Goal: Find specific page/section

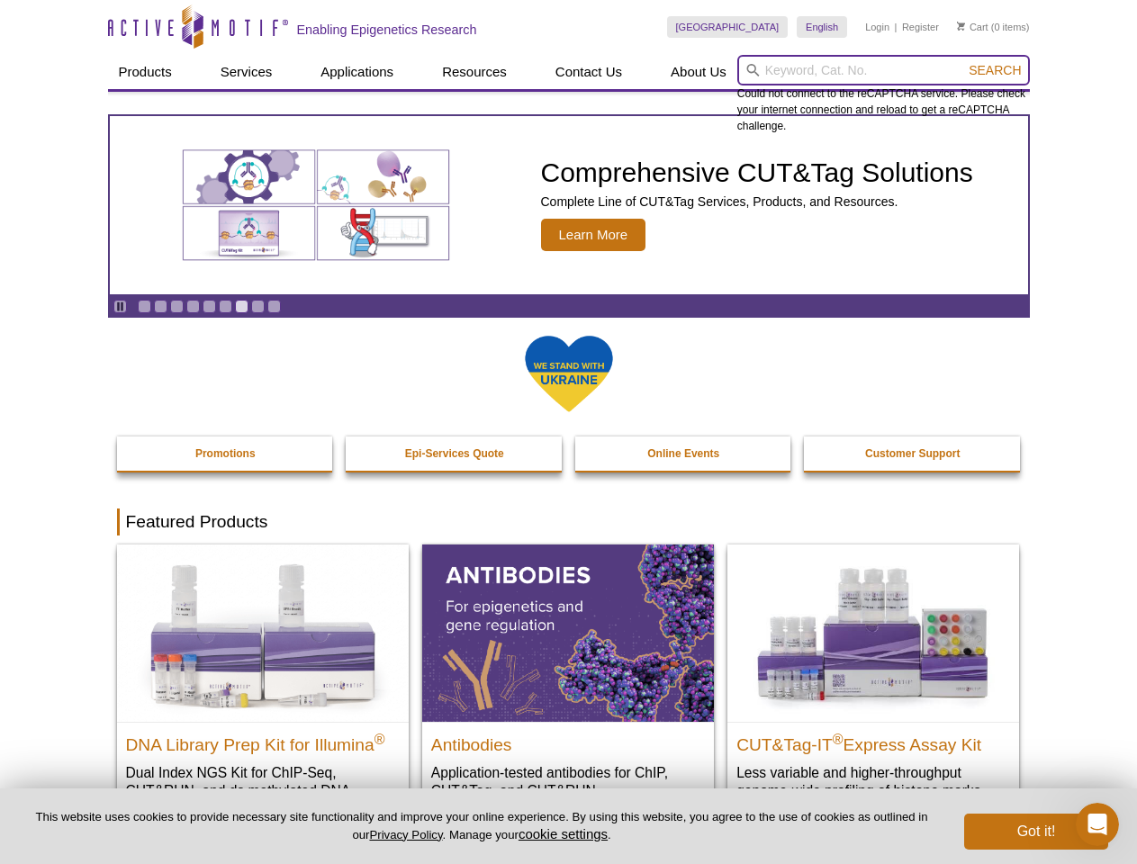
click at [883, 70] on input "search" at bounding box center [883, 70] width 293 height 31
click at [995, 70] on span "Search" at bounding box center [995, 70] width 52 height 14
click at [120, 306] on icon "Pause" at bounding box center [120, 307] width 12 height 12
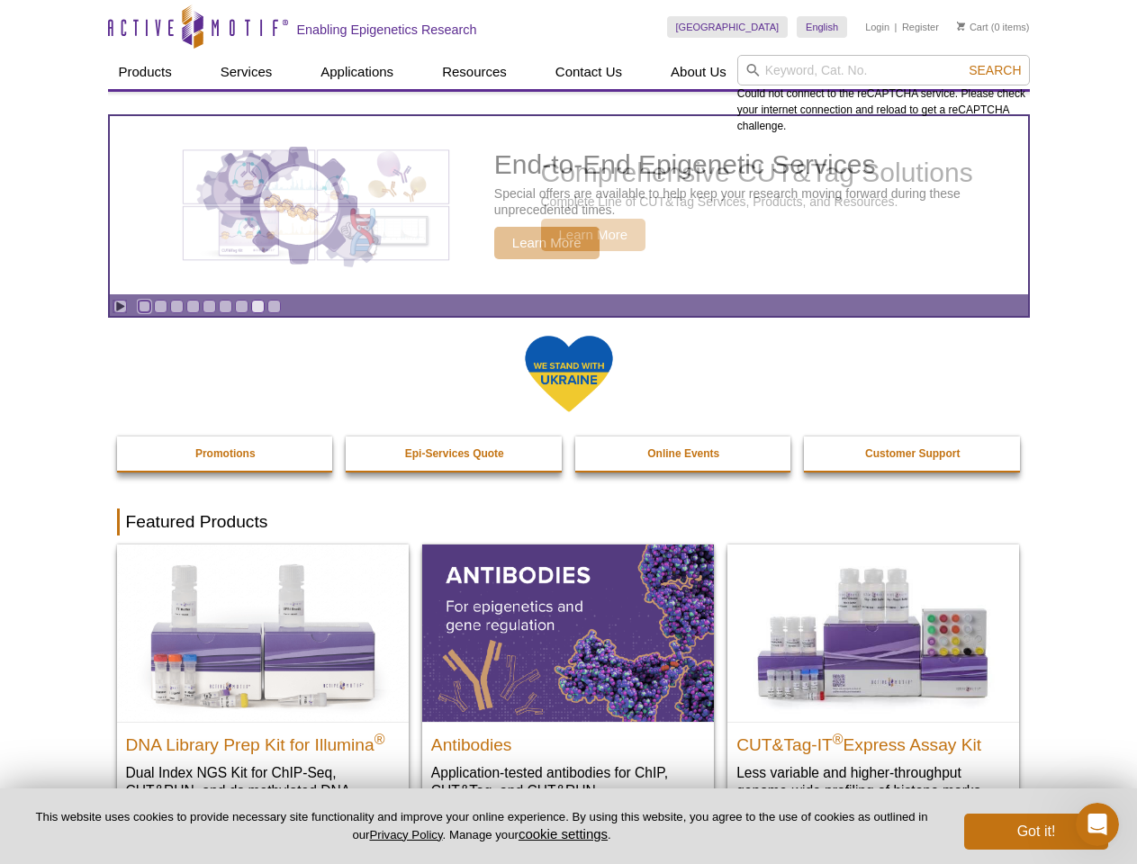
click at [144, 306] on link "Go to slide 1" at bounding box center [145, 307] width 14 height 14
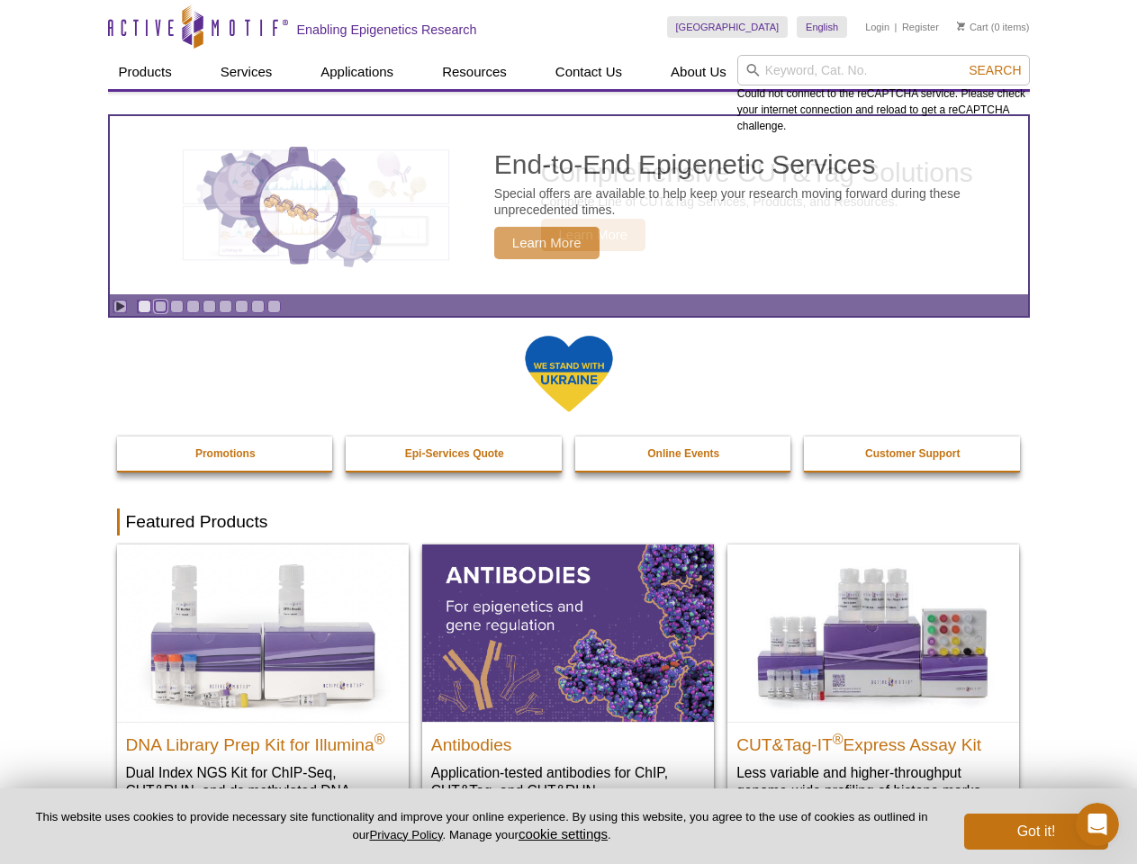
click at [160, 306] on link "Go to slide 2" at bounding box center [161, 307] width 14 height 14
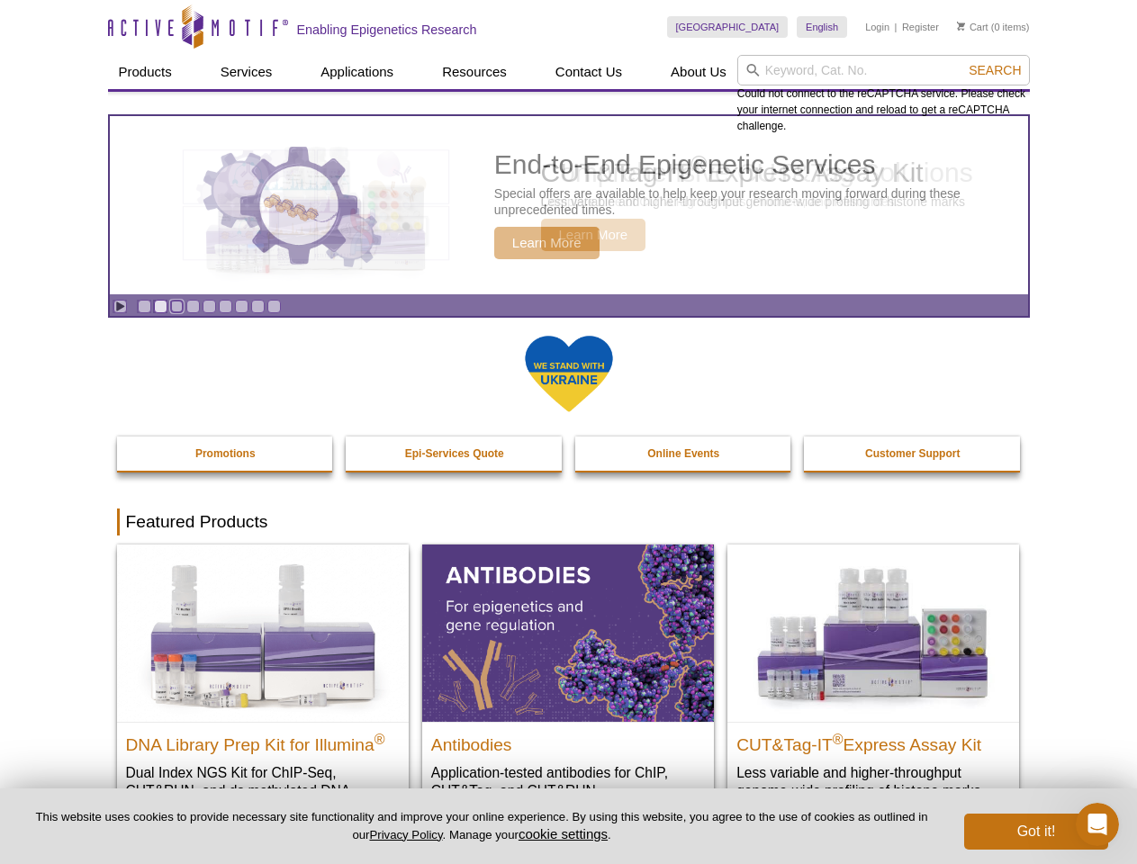
click at [176, 306] on link "Go to slide 3" at bounding box center [177, 307] width 14 height 14
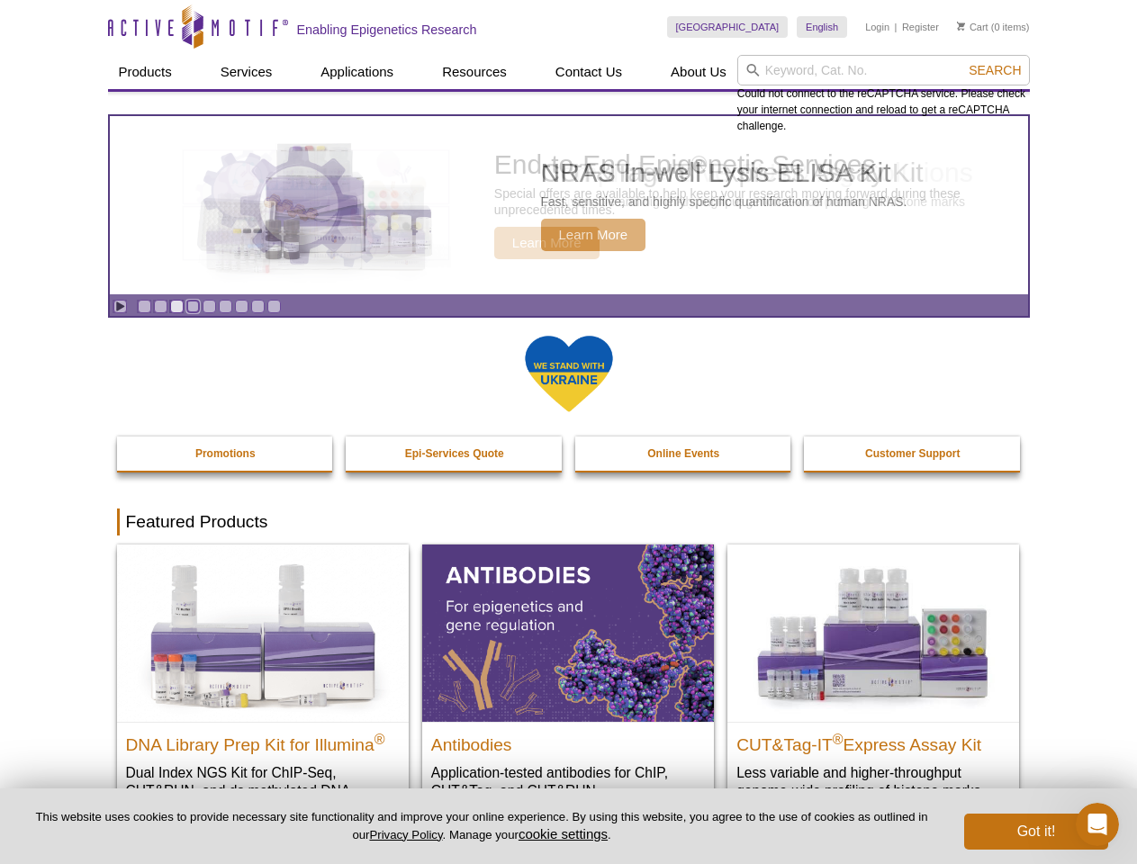
click at [193, 306] on link "Go to slide 4" at bounding box center [193, 307] width 14 height 14
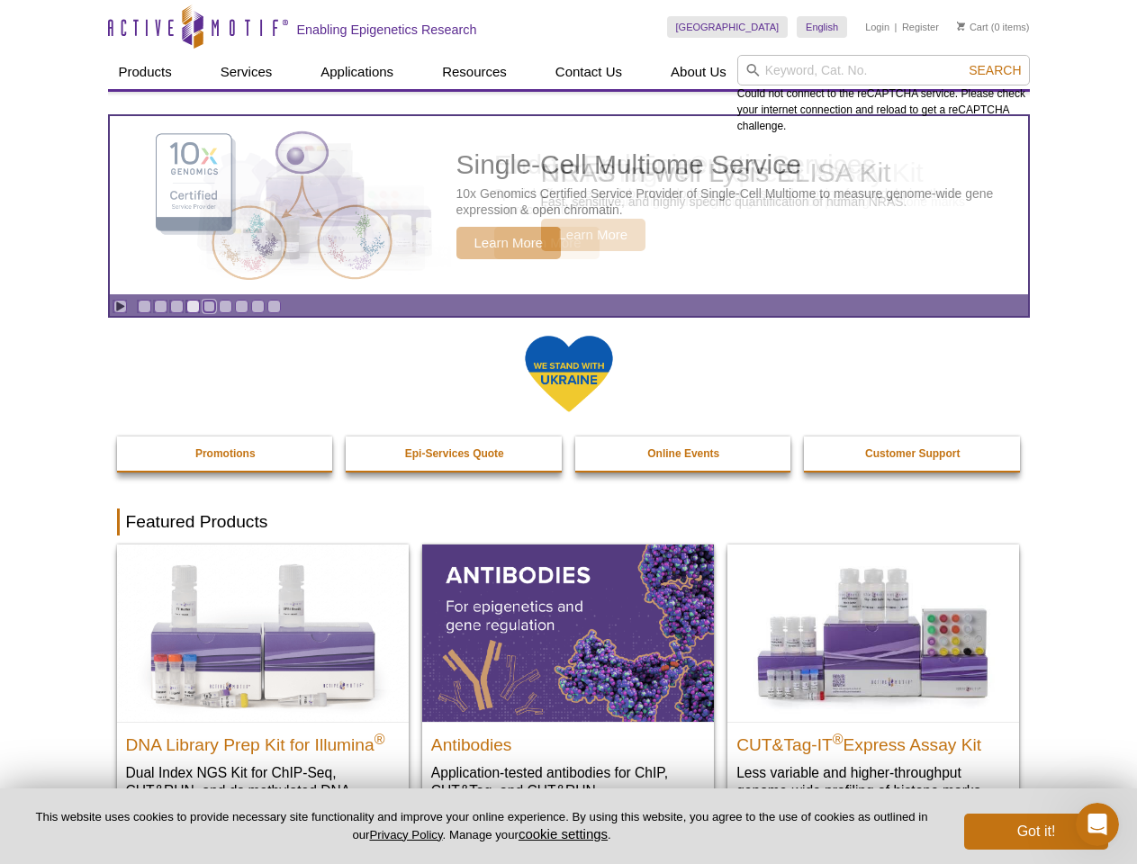
click at [209, 306] on link "Go to slide 5" at bounding box center [210, 307] width 14 height 14
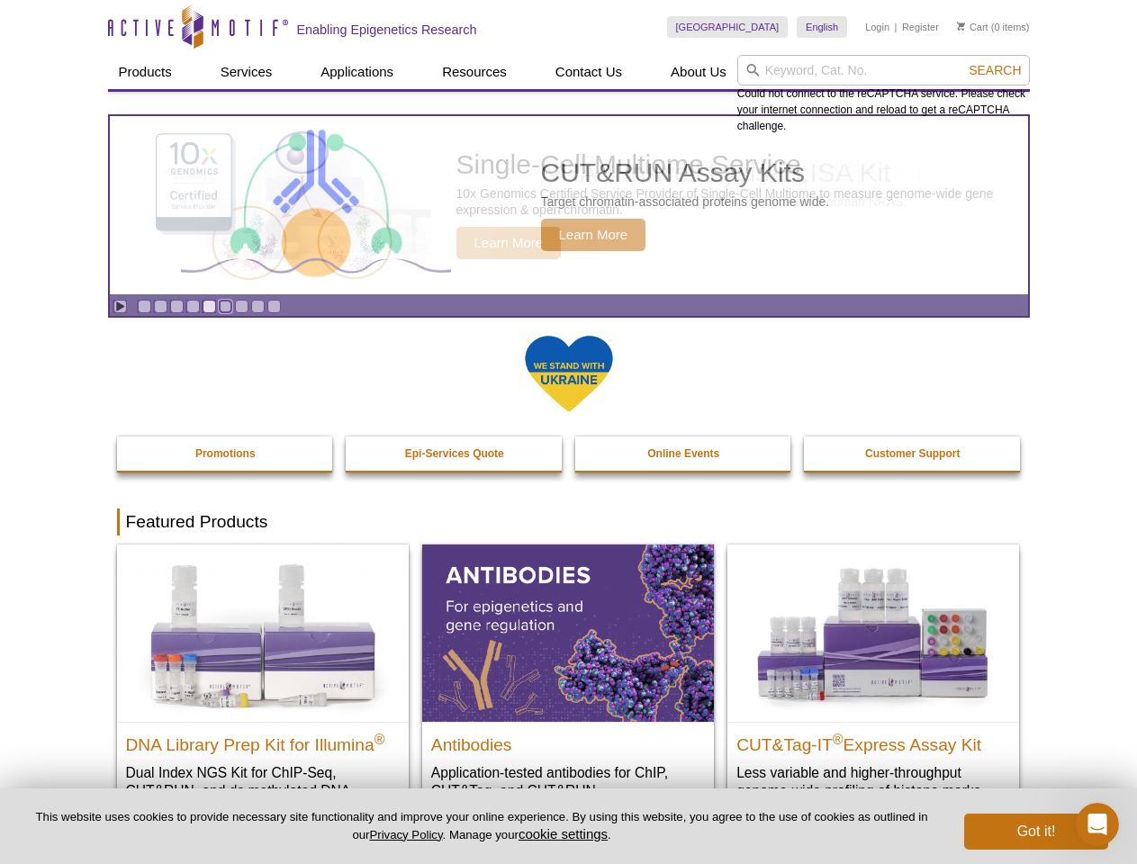
click at [225, 306] on link "Go to slide 6" at bounding box center [226, 307] width 14 height 14
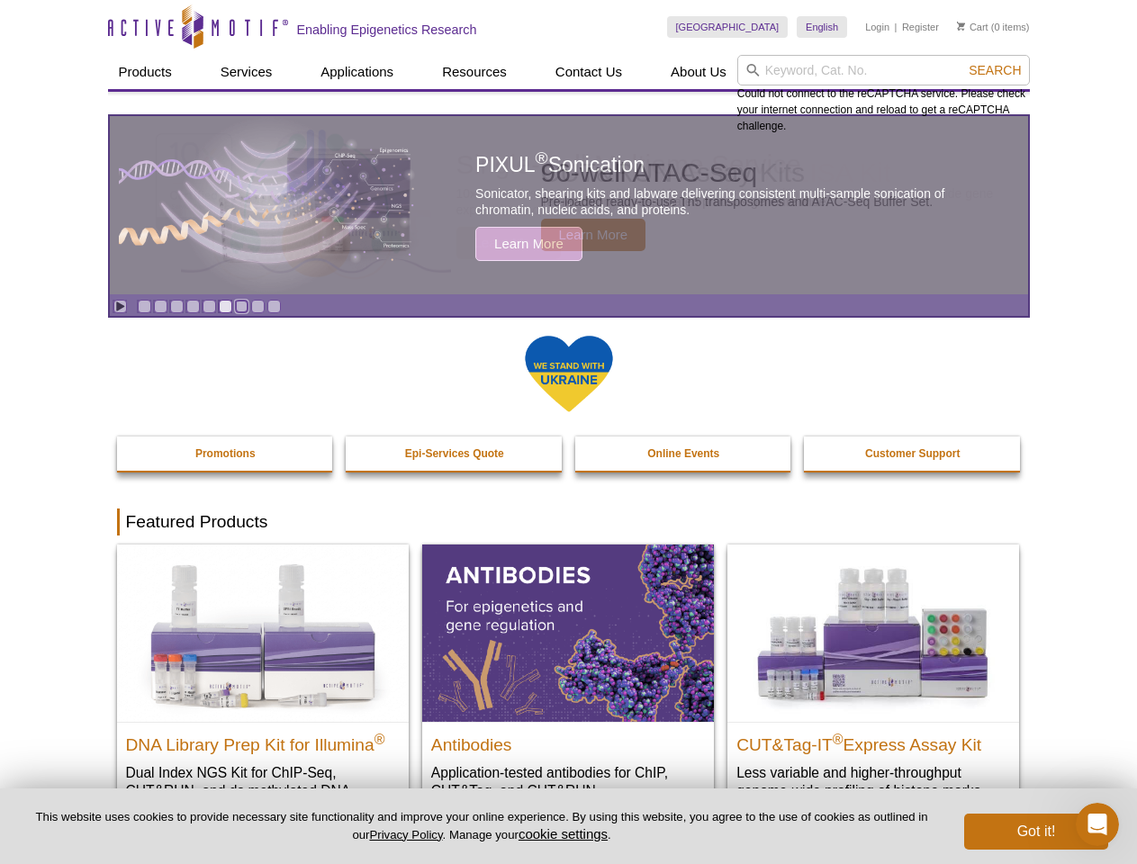
click at [241, 306] on link "Go to slide 7" at bounding box center [242, 307] width 14 height 14
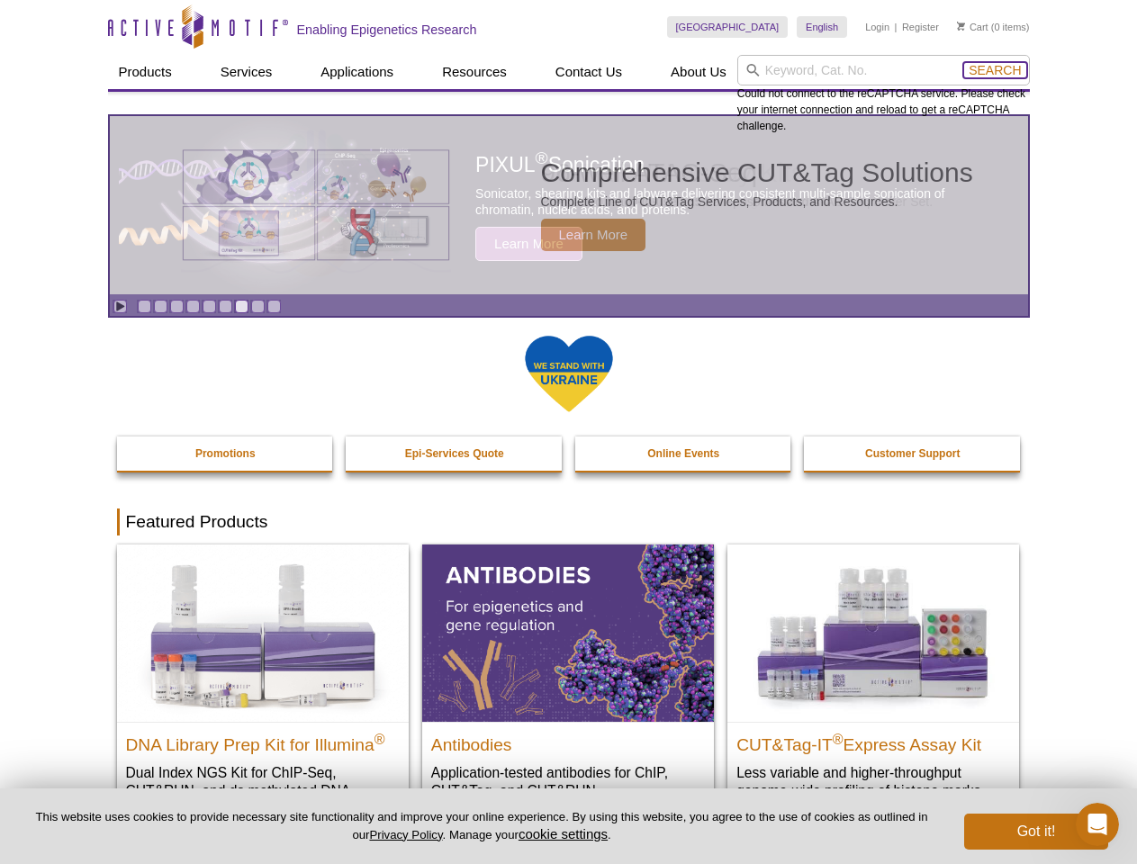
click at [995, 70] on span "Search" at bounding box center [995, 70] width 52 height 14
